Goal: Navigation & Orientation: Go to known website

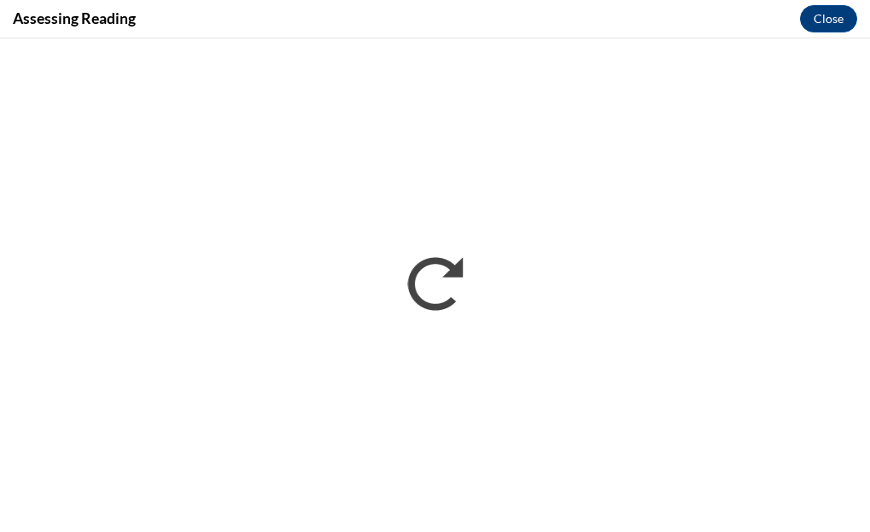
scroll to position [2035, 0]
